Goal: Check status: Check status

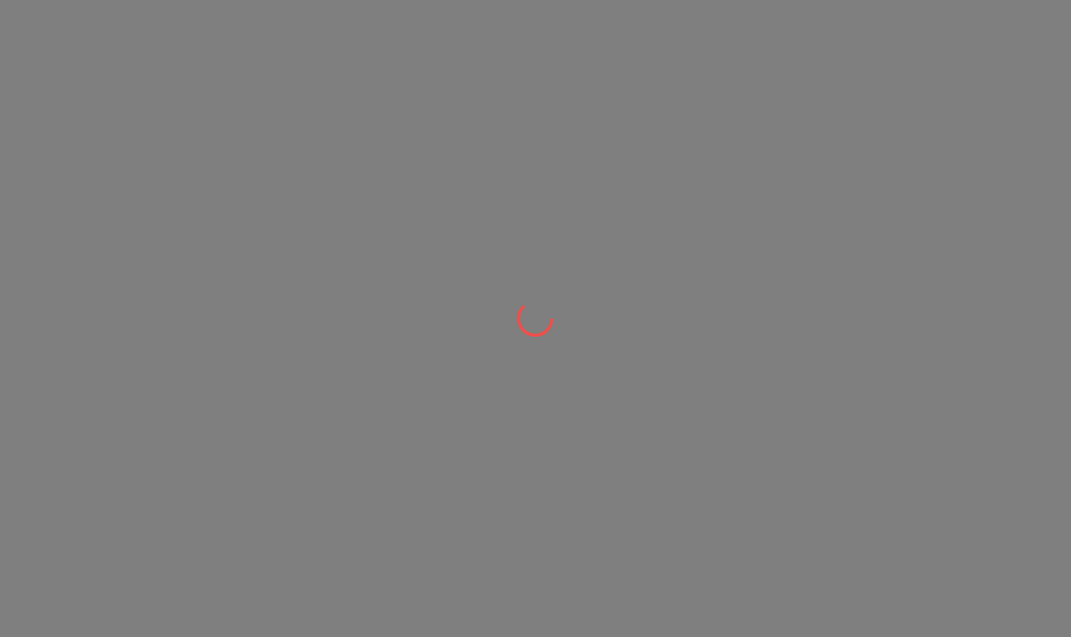
scroll to position [1, 0]
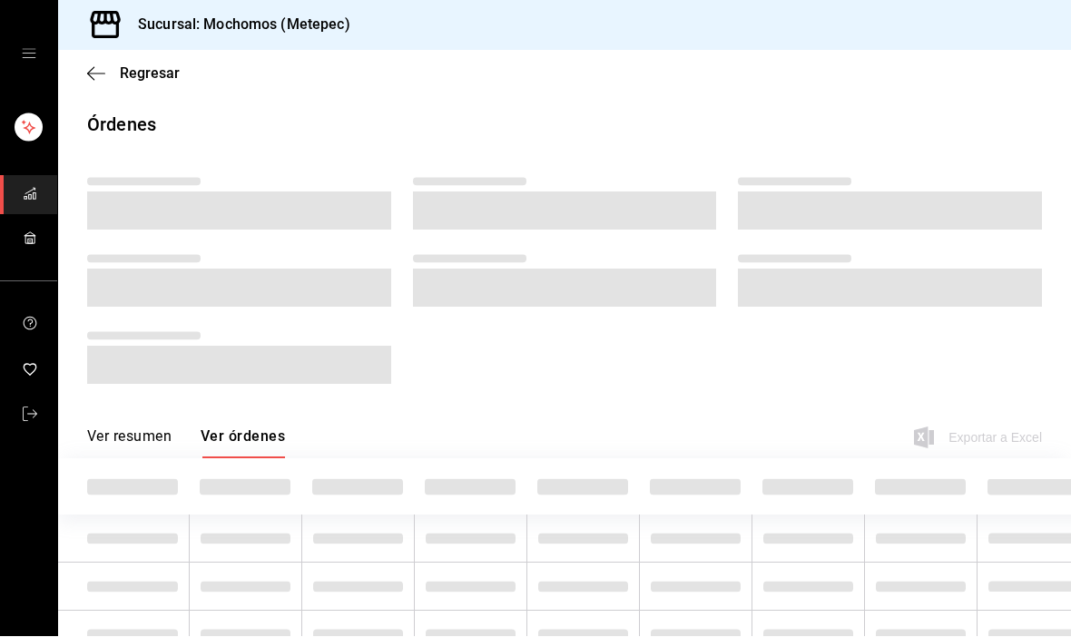
scroll to position [1, 0]
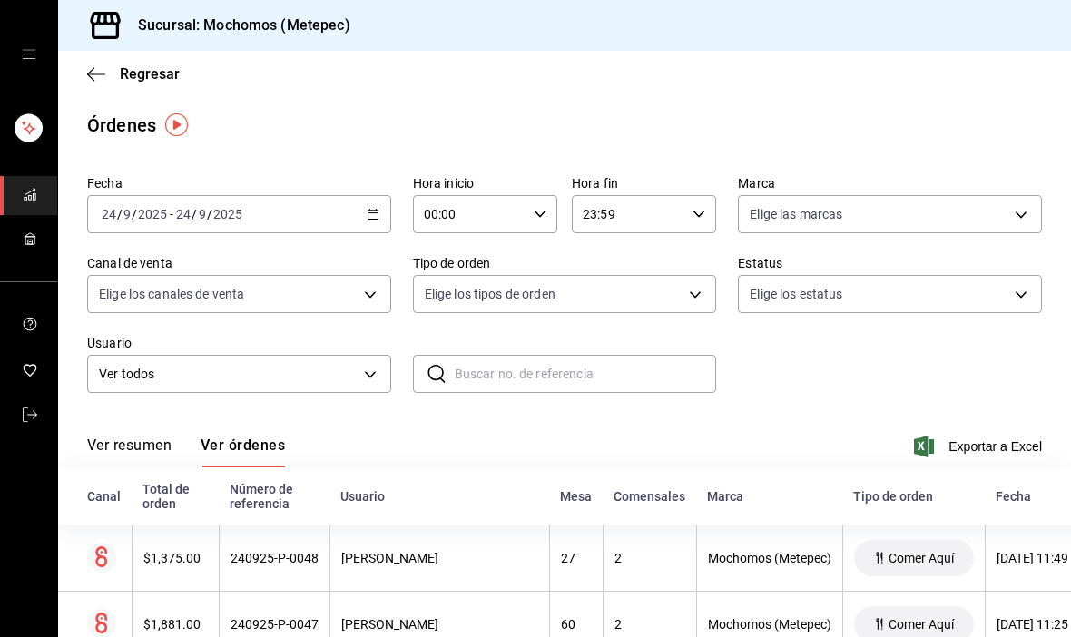
click at [377, 212] on \(Stroke\) "button" at bounding box center [373, 212] width 10 height 1
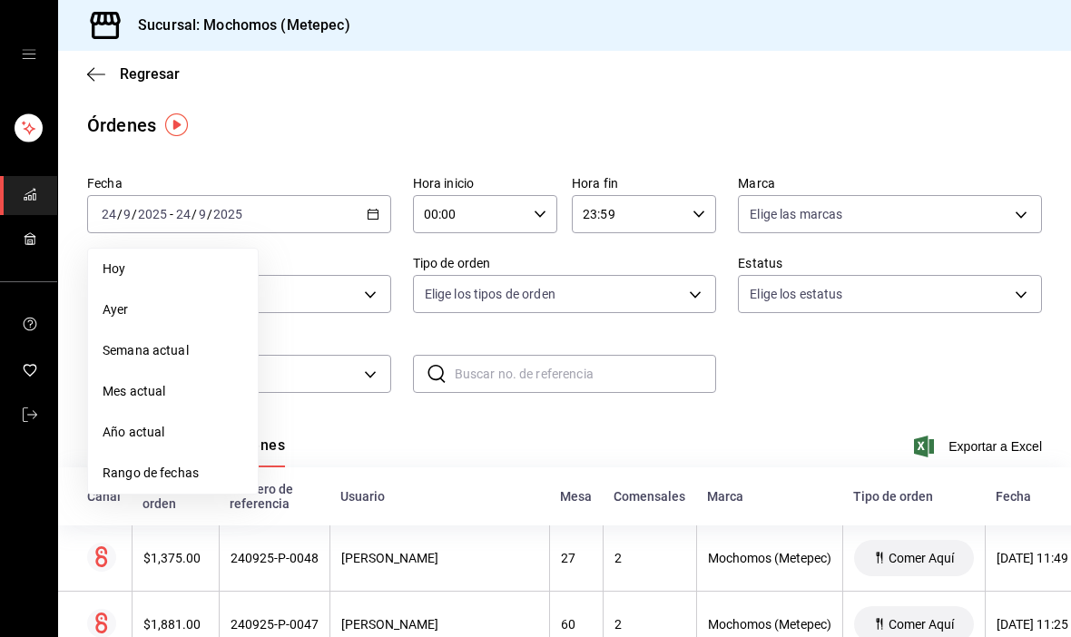
click at [127, 310] on span "Ayer" at bounding box center [173, 309] width 141 height 19
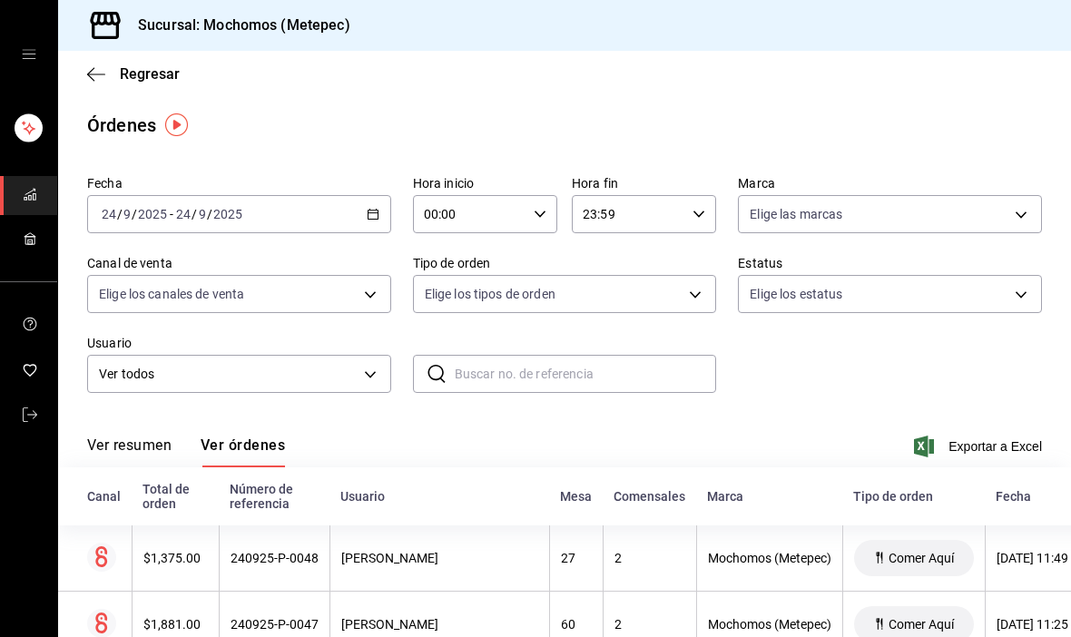
click at [370, 217] on icon "button" at bounding box center [373, 214] width 13 height 13
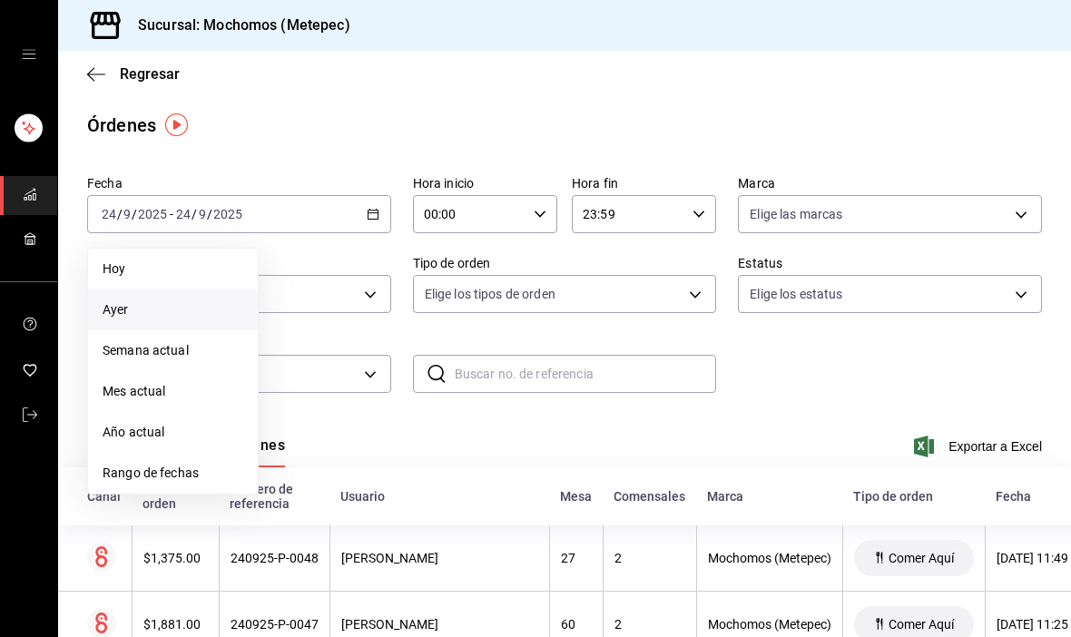
click at [149, 476] on span "Rango de fechas" at bounding box center [173, 473] width 141 height 19
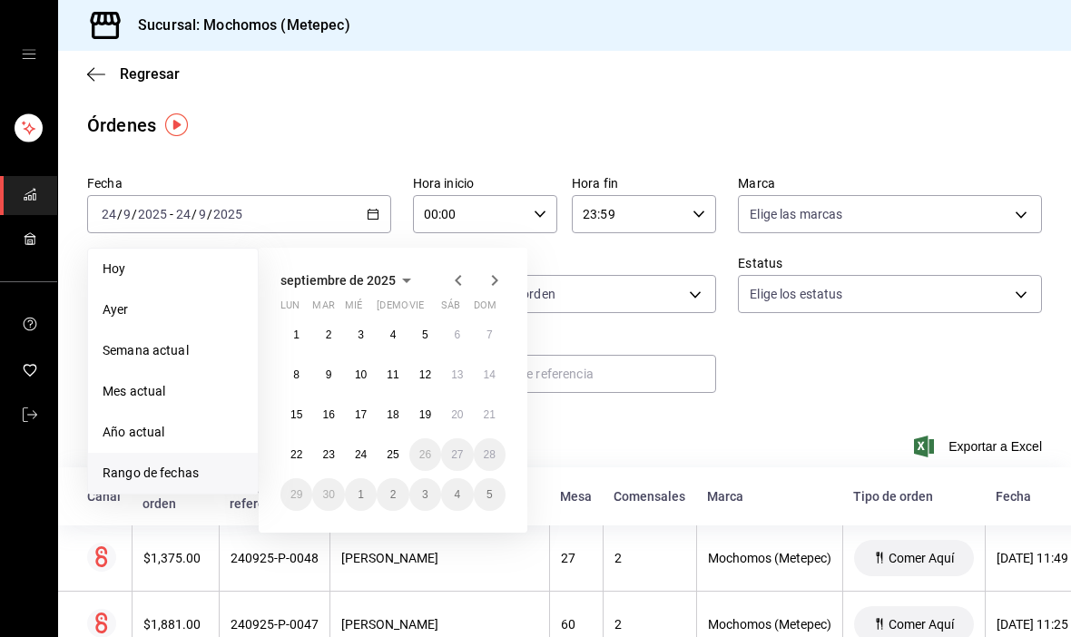
click at [299, 456] on abbr "22" at bounding box center [296, 454] width 12 height 13
click at [299, 451] on abbr "22" at bounding box center [296, 454] width 12 height 13
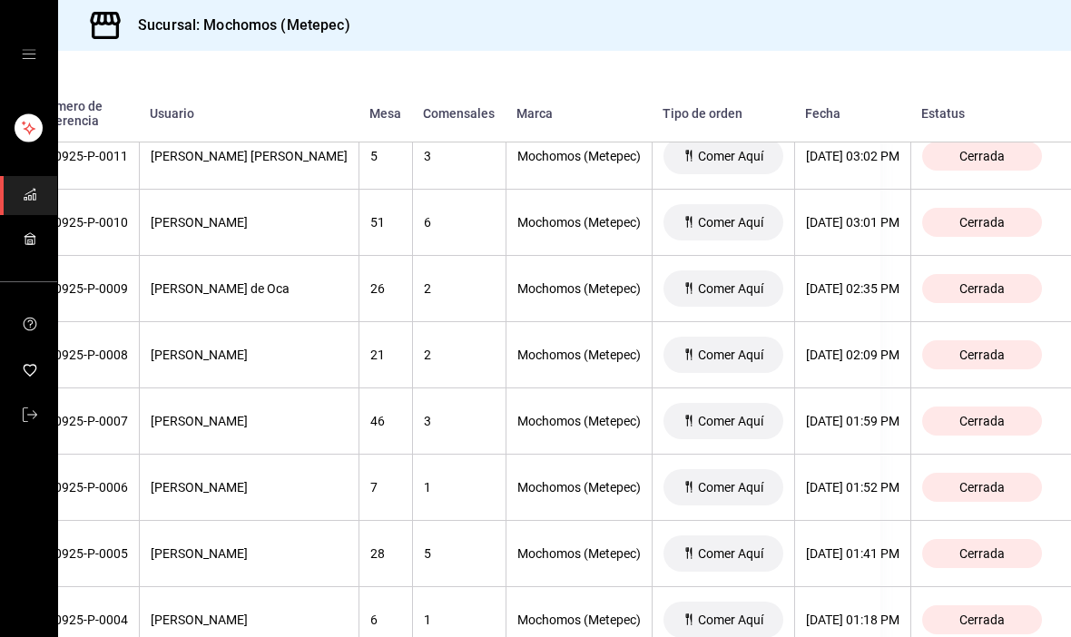
scroll to position [2224, 210]
click at [857, 361] on div "[DATE] 02:09 PM" at bounding box center [852, 355] width 93 height 15
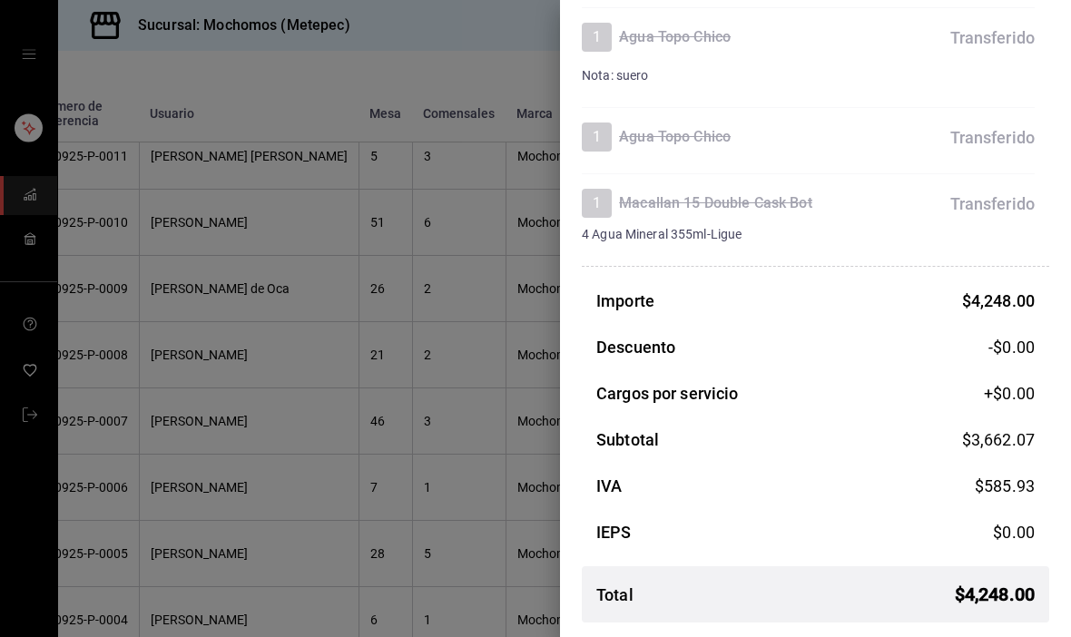
scroll to position [1885, 0]
click at [316, 517] on div at bounding box center [535, 318] width 1071 height 637
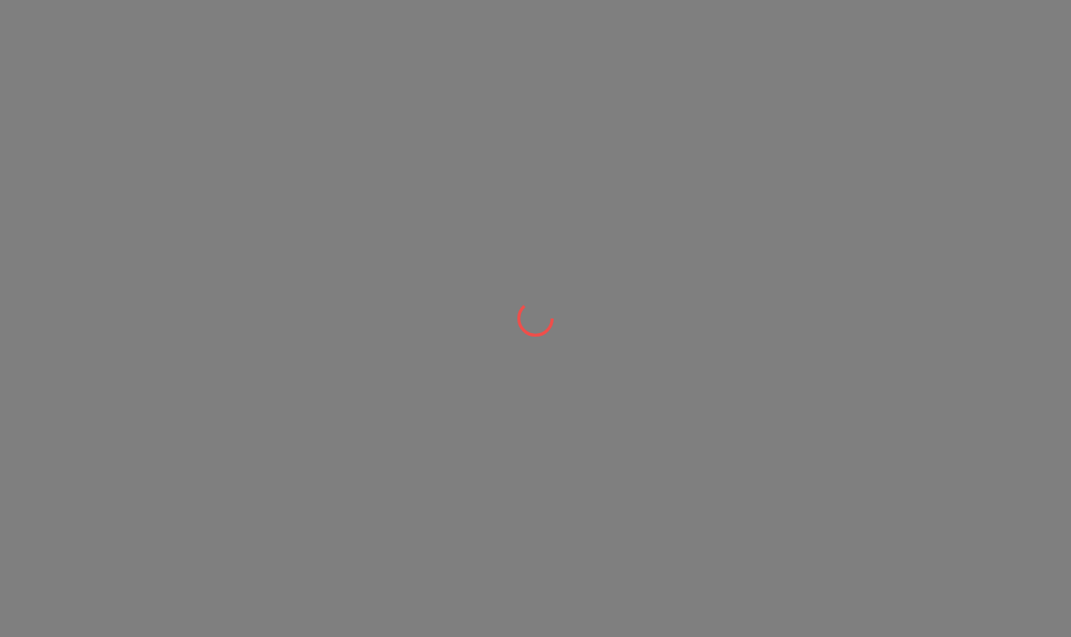
scroll to position [1, 0]
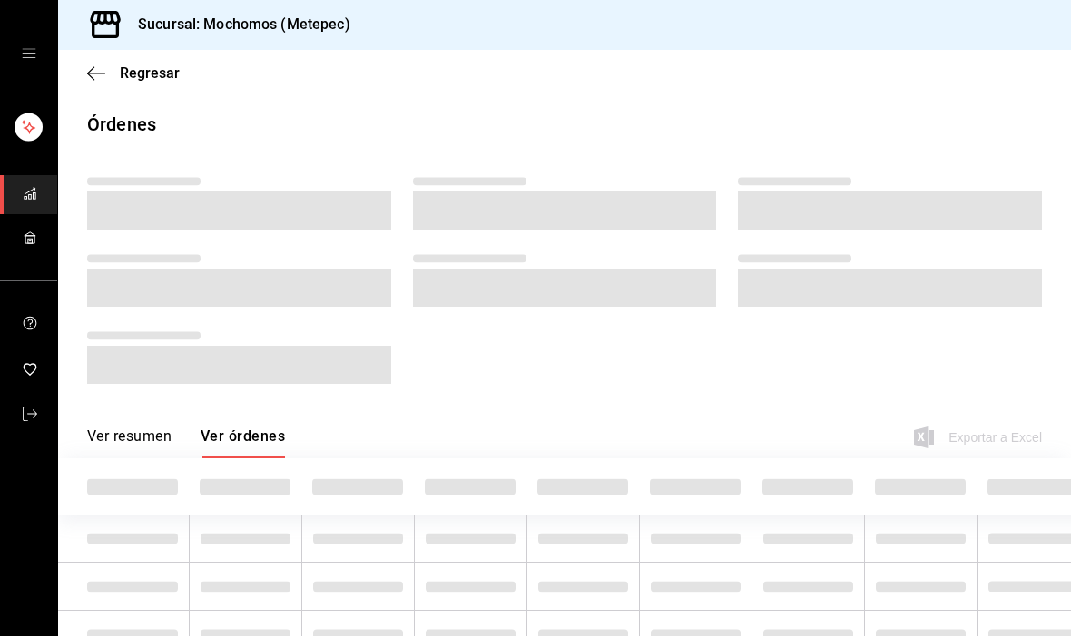
scroll to position [1, 0]
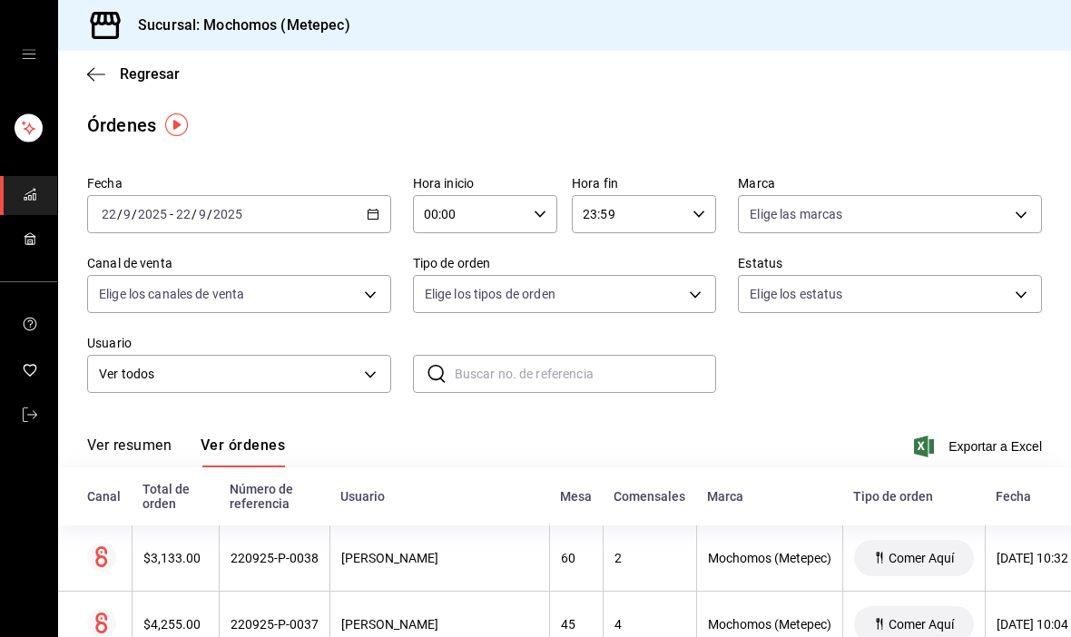
click at [371, 214] on icon "button" at bounding box center [373, 214] width 13 height 13
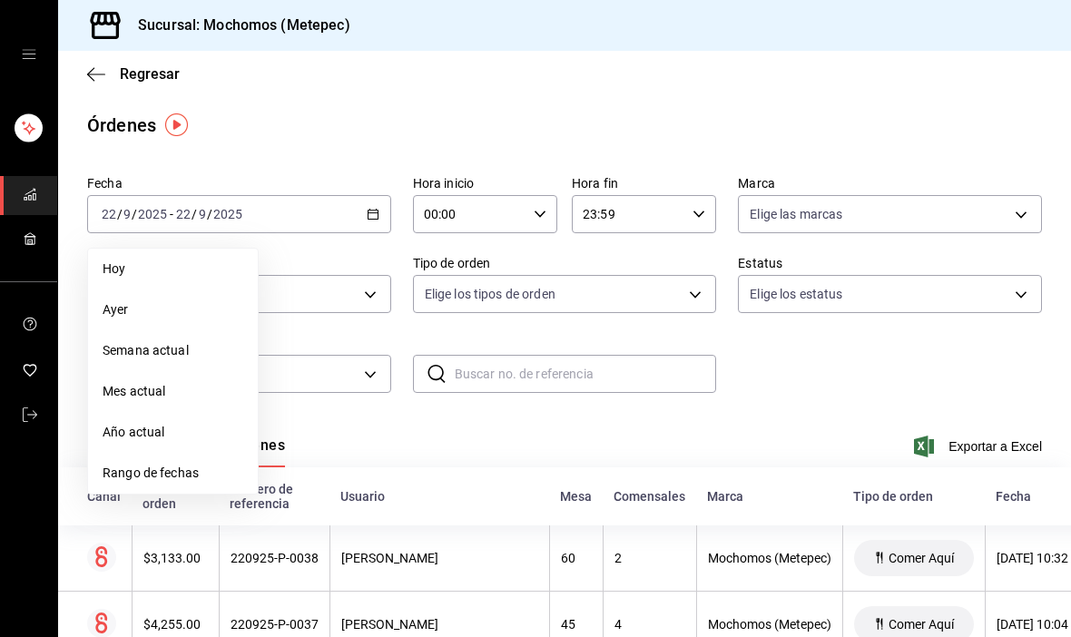
click at [147, 482] on li "Rango de fechas" at bounding box center [173, 473] width 170 height 41
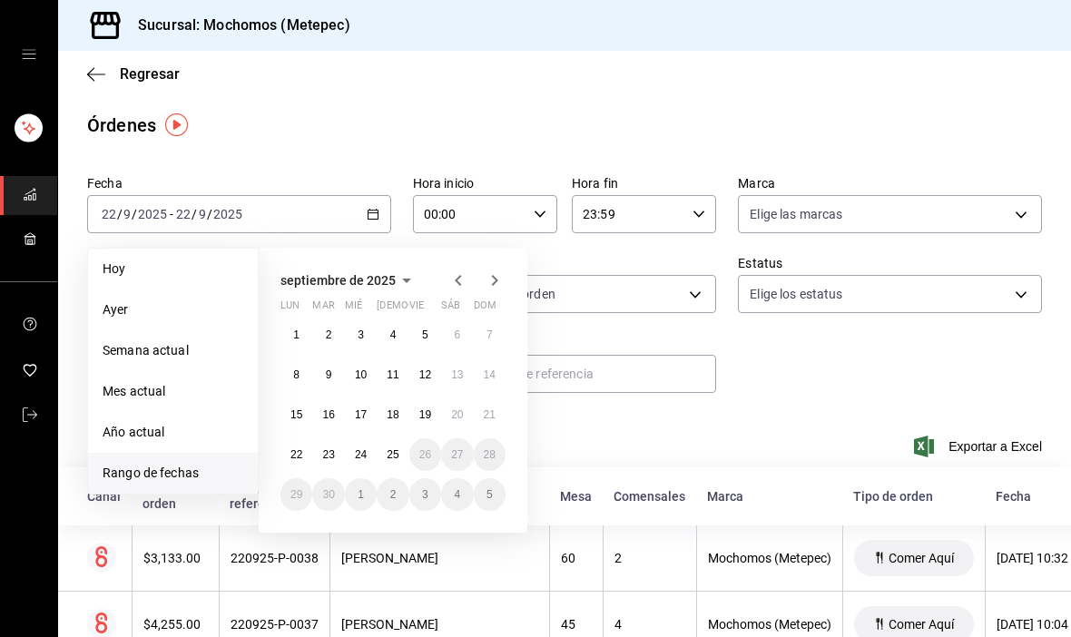
click at [290, 456] on abbr "22" at bounding box center [296, 454] width 12 height 13
click at [298, 456] on abbr "22" at bounding box center [296, 454] width 12 height 13
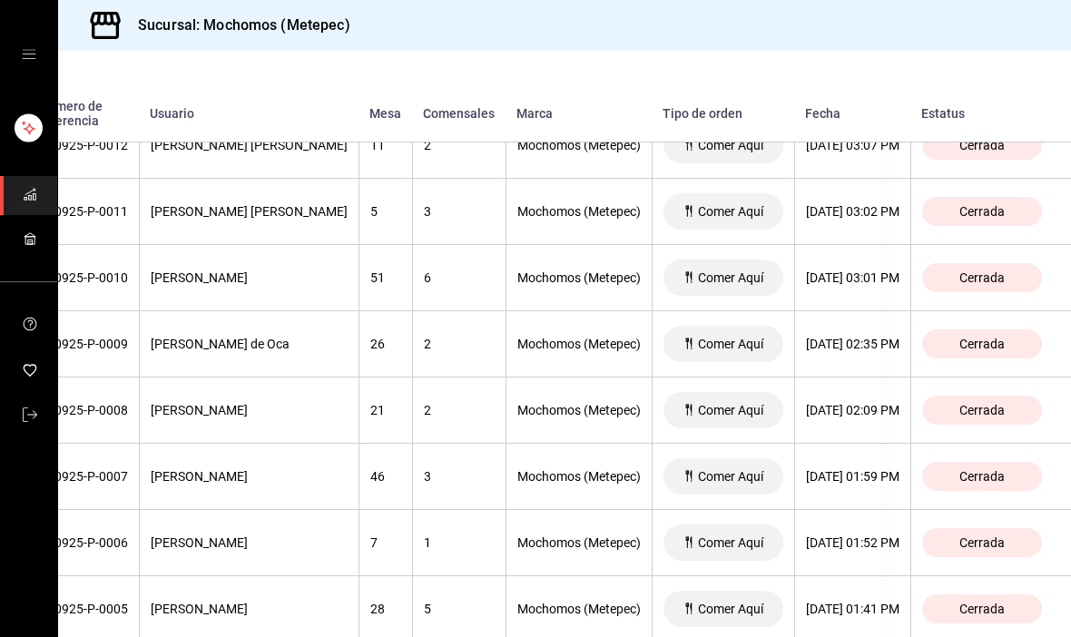
scroll to position [2167, 208]
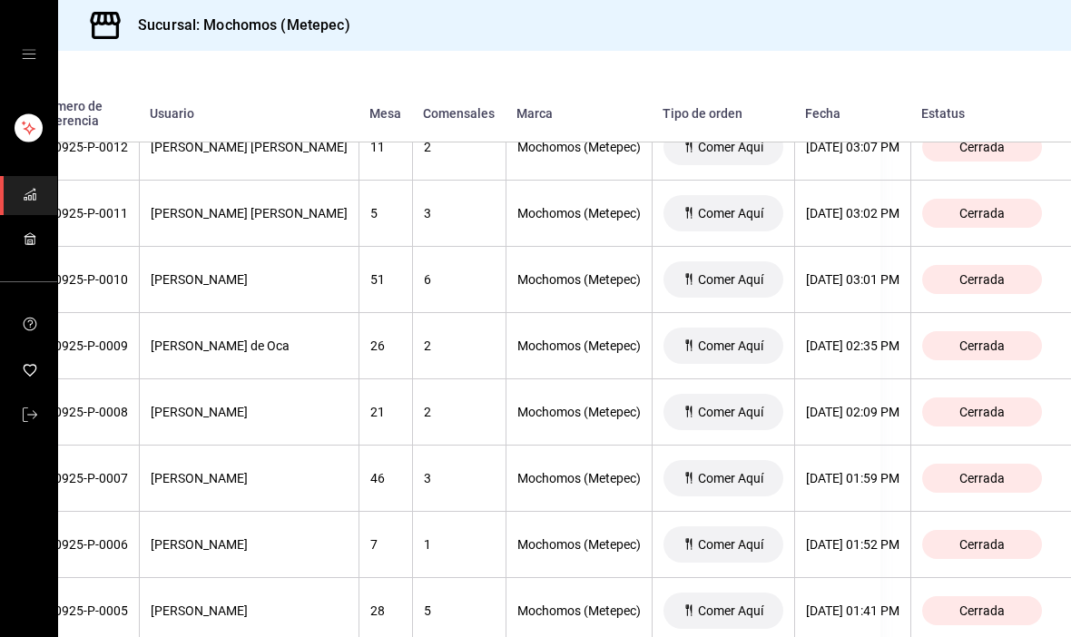
click at [848, 399] on th "[DATE] 02:09 PM" at bounding box center [852, 412] width 116 height 66
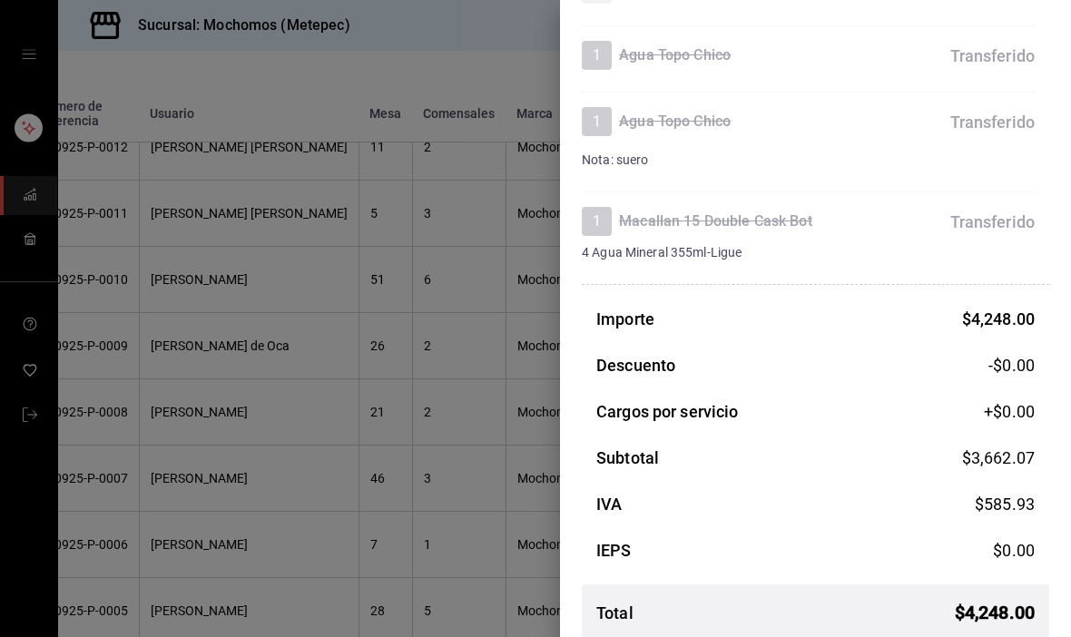
scroll to position [1875, 0]
